Goal: Find specific page/section: Find specific page/section

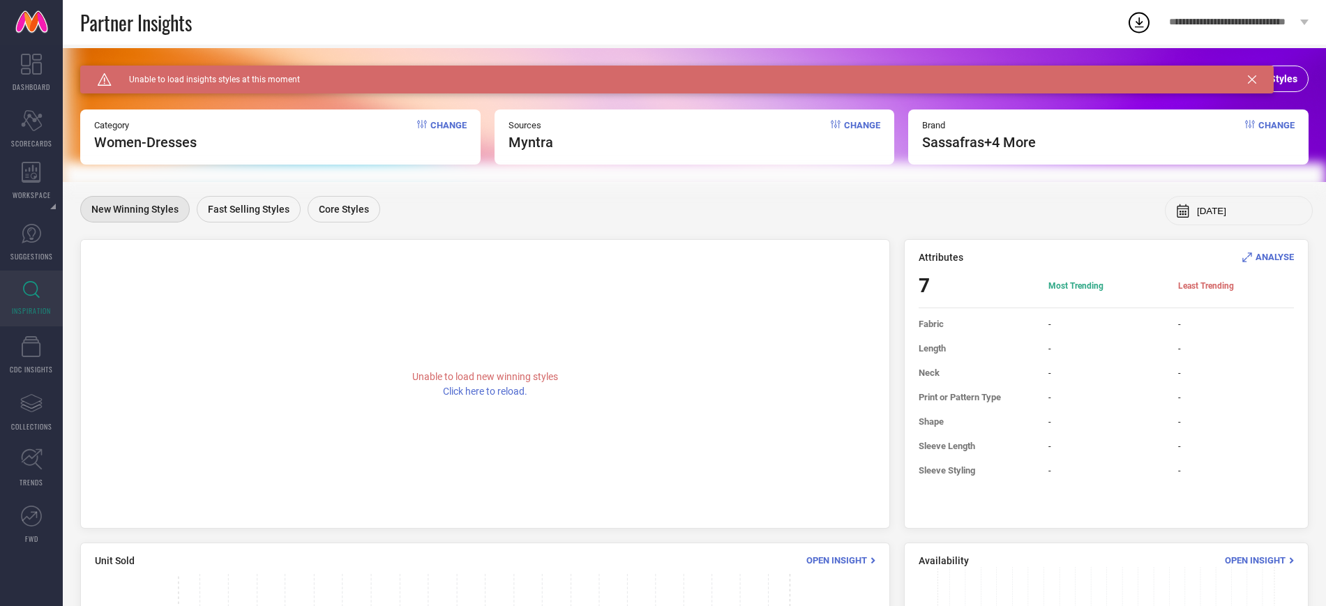
click at [1253, 79] on icon at bounding box center [1251, 79] width 8 height 8
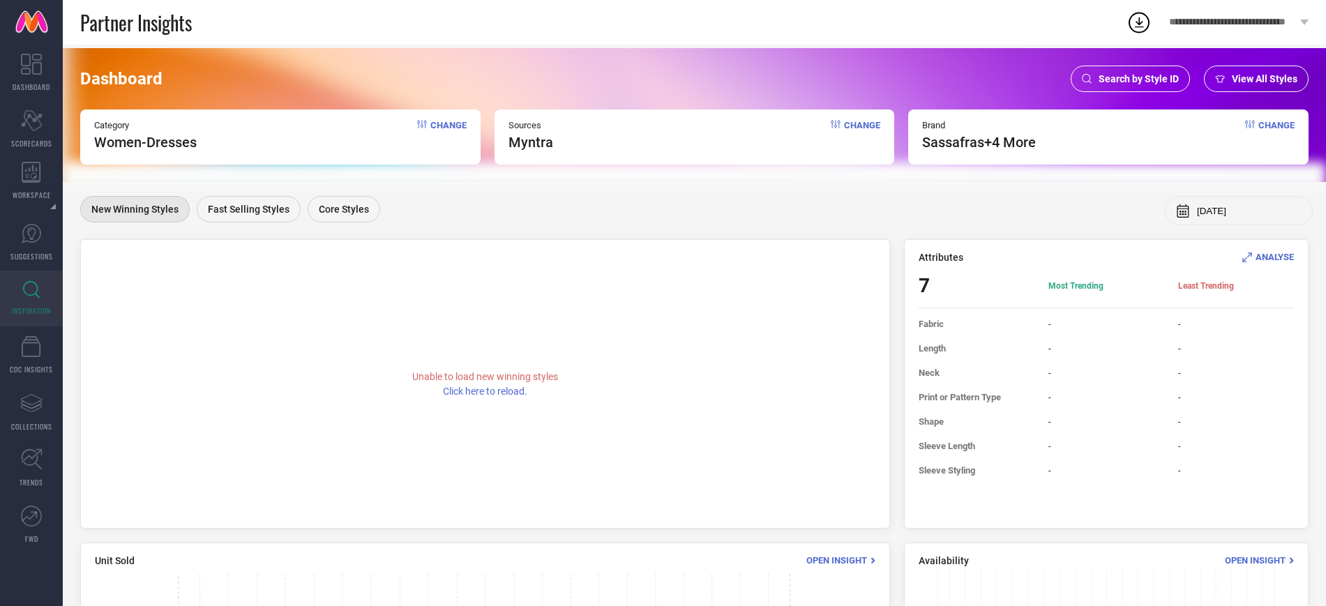
click at [1135, 62] on div "Dashboard Search by Style ID View All Styles Category Women-Dresses Change Sour…" at bounding box center [694, 115] width 1263 height 134
click at [1108, 79] on span "Search by Style ID" at bounding box center [1138, 78] width 80 height 11
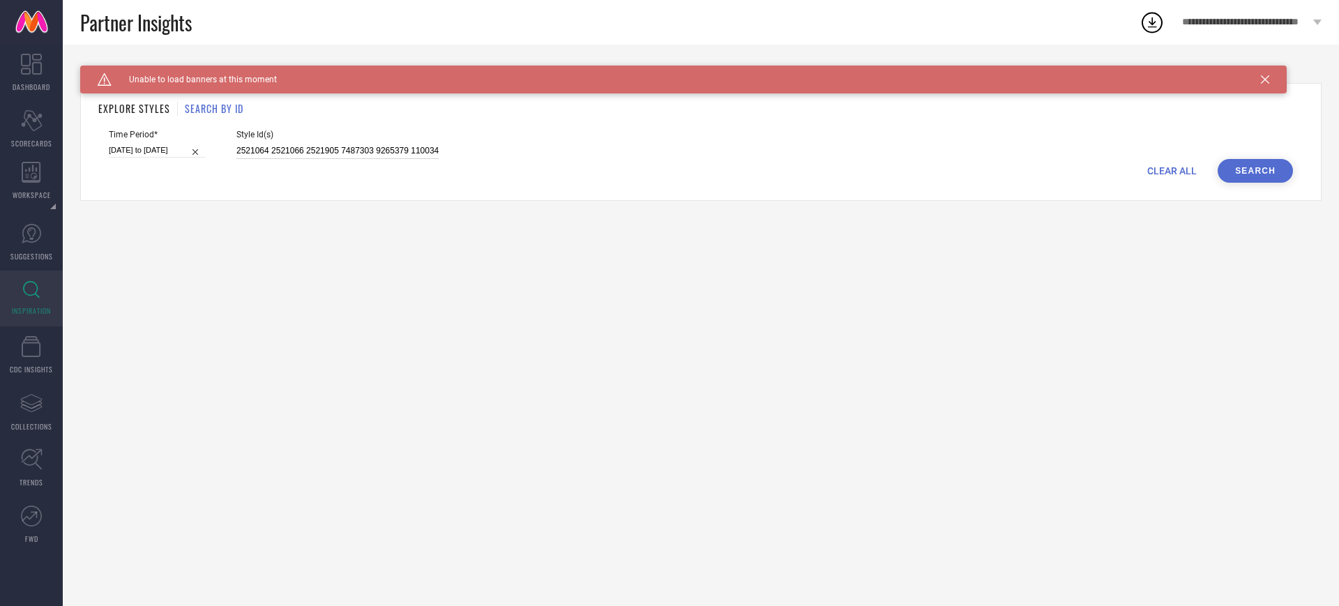
click at [407, 155] on input "2521064 2521066 2521905 7487303 9265379 11003408 11182514 11902660 11902692 131…" at bounding box center [337, 151] width 202 height 16
paste input "33099036"
type input "33099036"
click at [1275, 176] on button "Search" at bounding box center [1254, 171] width 75 height 24
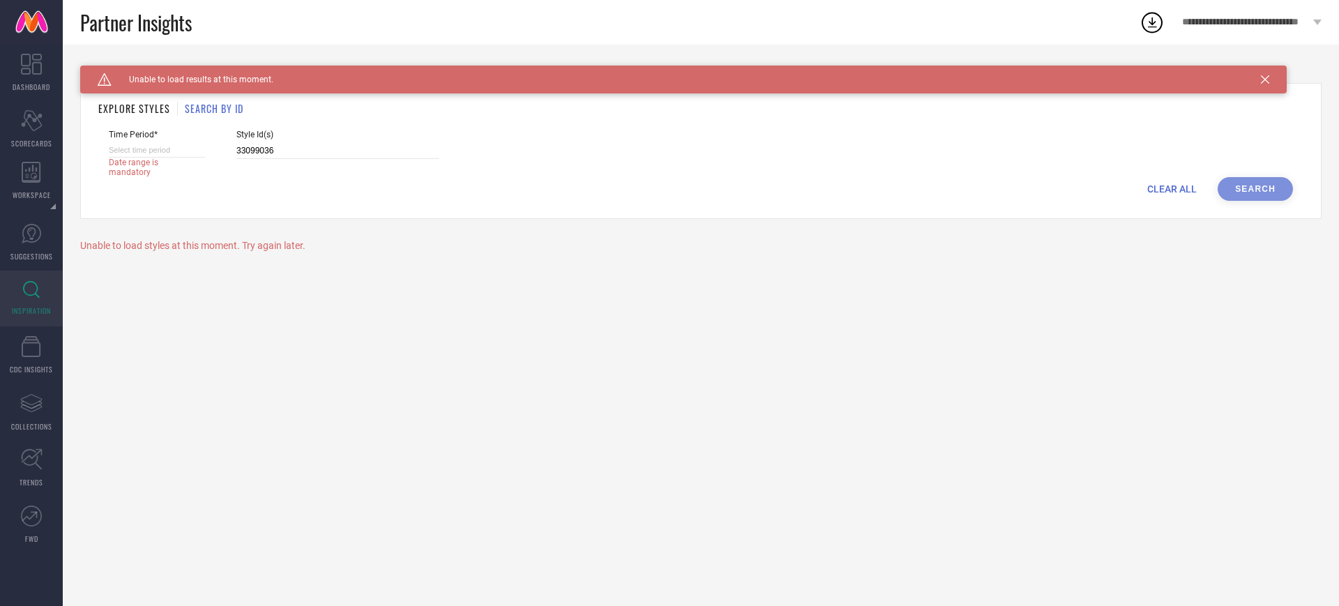
select select "9"
select select "2025"
select select "10"
select select "2025"
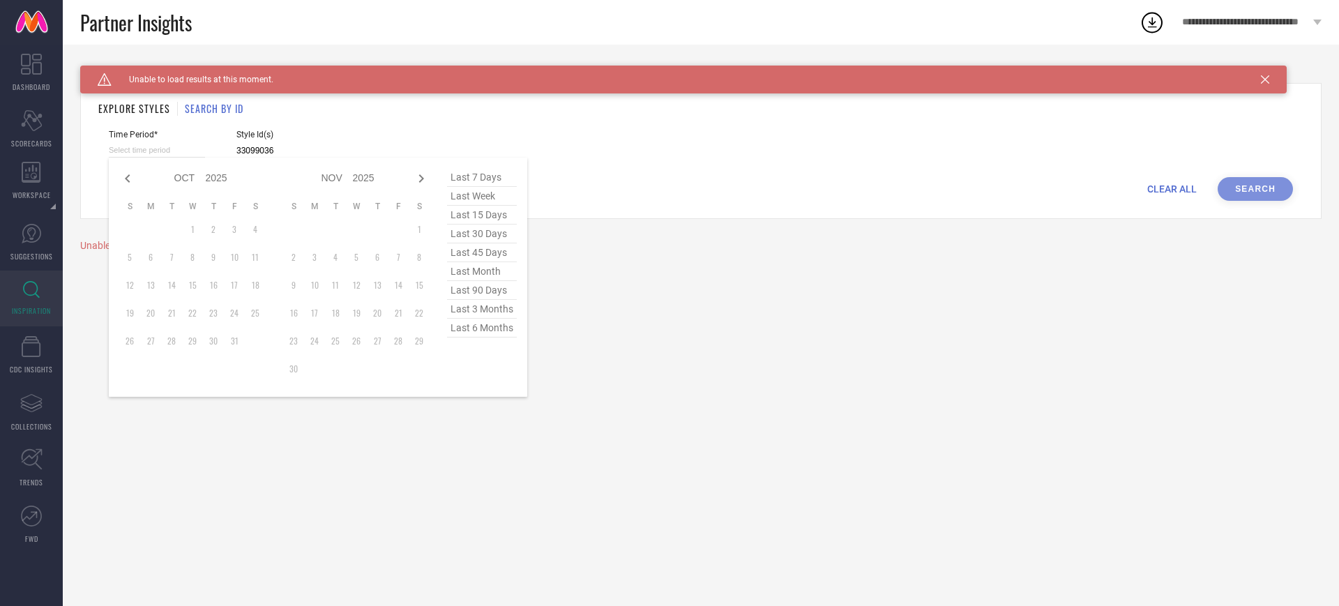
click at [197, 152] on input at bounding box center [157, 150] width 96 height 15
click at [484, 337] on span "last 6 months" at bounding box center [482, 328] width 70 height 19
type input "[DATE] to [DATE]"
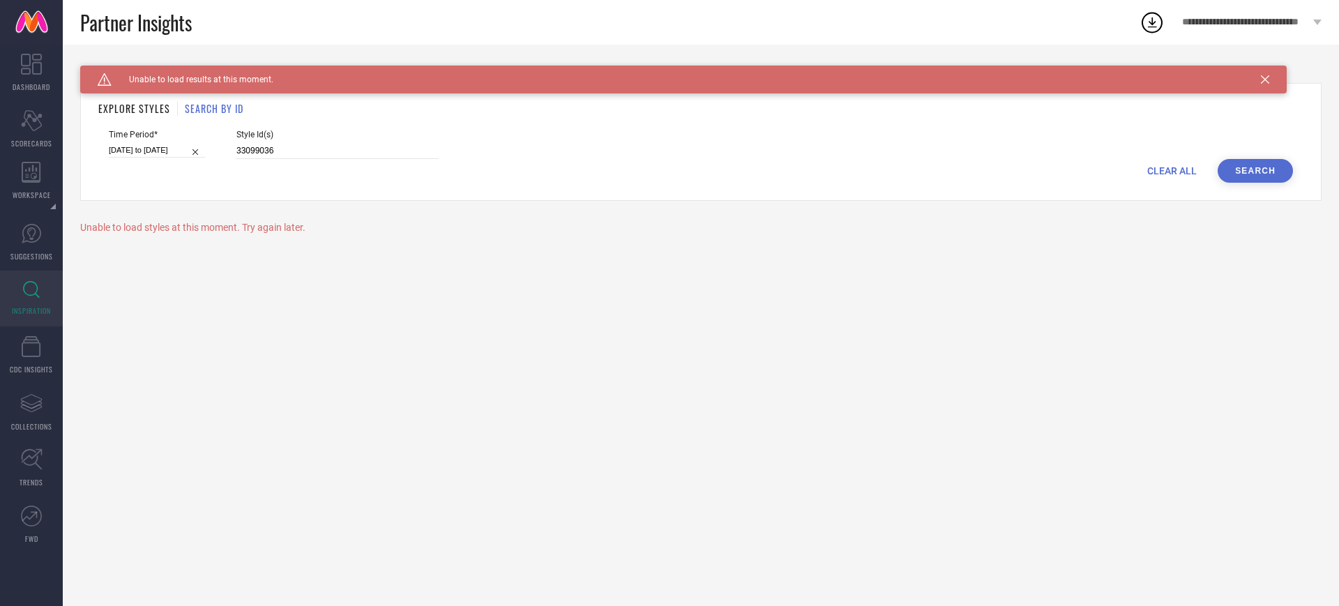
click at [1239, 162] on button "Search" at bounding box center [1254, 171] width 75 height 24
